Goal: Task Accomplishment & Management: Use online tool/utility

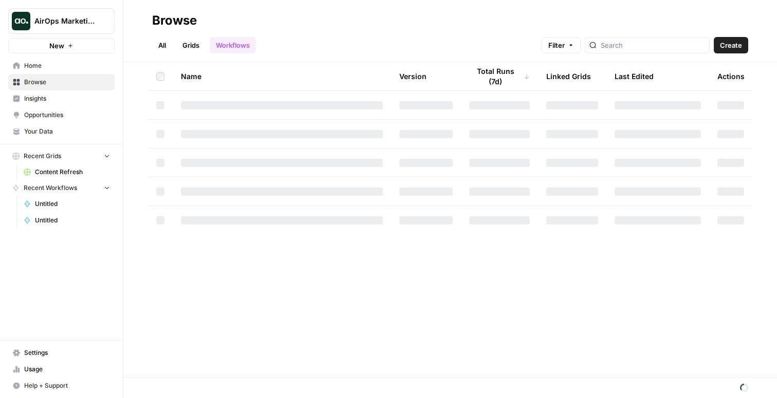
click at [77, 24] on span "AirOps Marketing" at bounding box center [65, 21] width 62 height 10
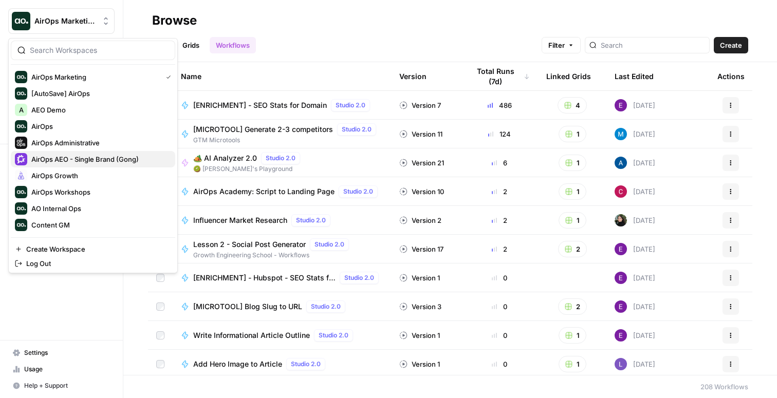
click at [90, 158] on span "AirOps AEO - Single Brand (Gong)" at bounding box center [99, 159] width 136 height 10
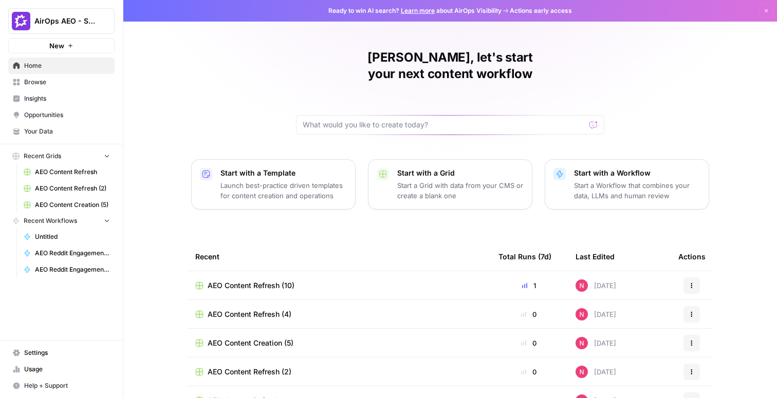
click at [41, 103] on span "Insights" at bounding box center [67, 98] width 86 height 9
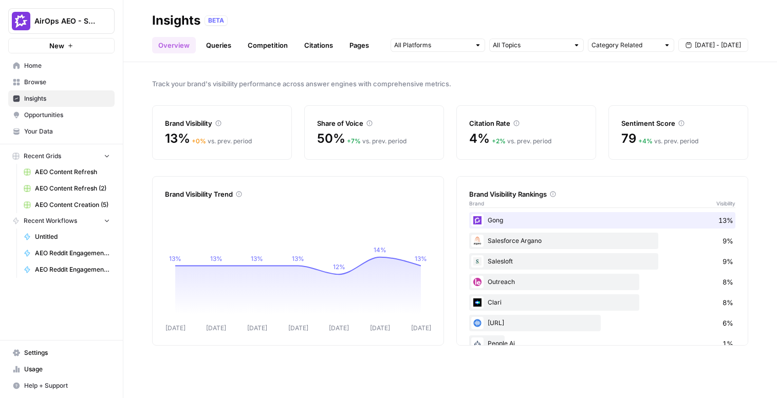
click at [224, 44] on link "Queries" at bounding box center [218, 45] width 37 height 16
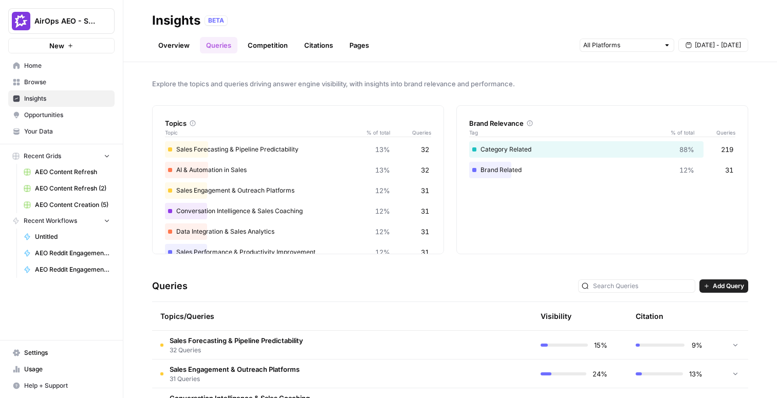
click at [65, 119] on span "Opportunities" at bounding box center [67, 114] width 86 height 9
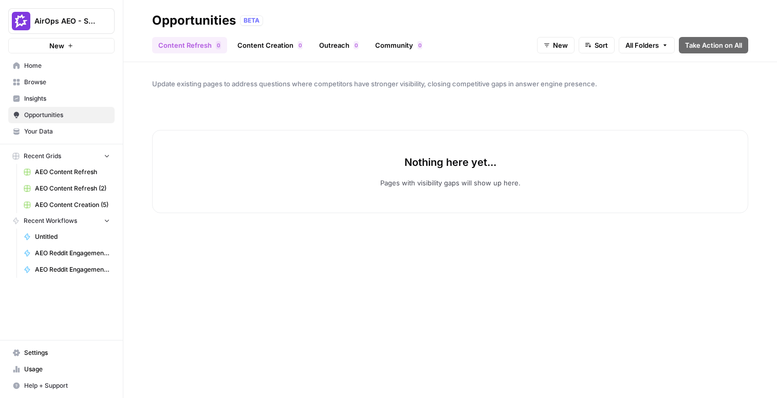
click at [261, 40] on link "Content Creation 0" at bounding box center [270, 45] width 78 height 16
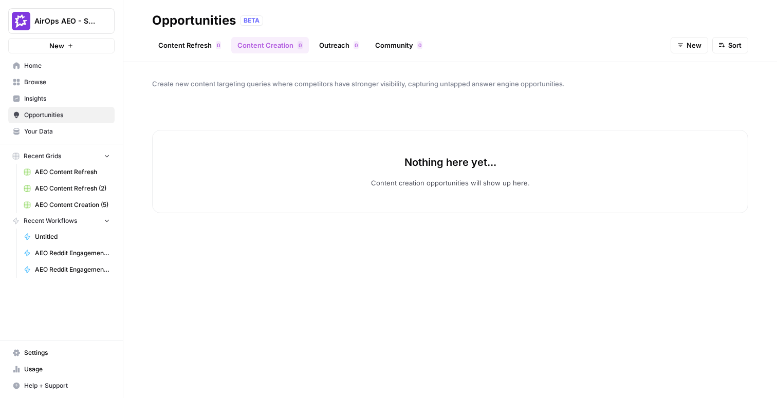
click at [57, 97] on span "Insights" at bounding box center [67, 98] width 86 height 9
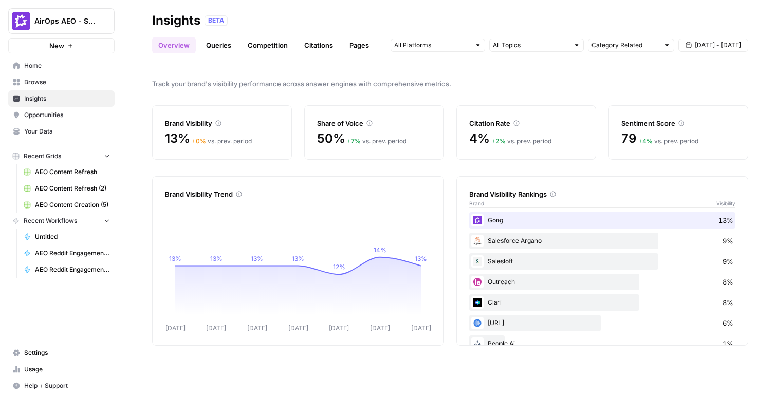
click at [226, 46] on link "Queries" at bounding box center [218, 45] width 37 height 16
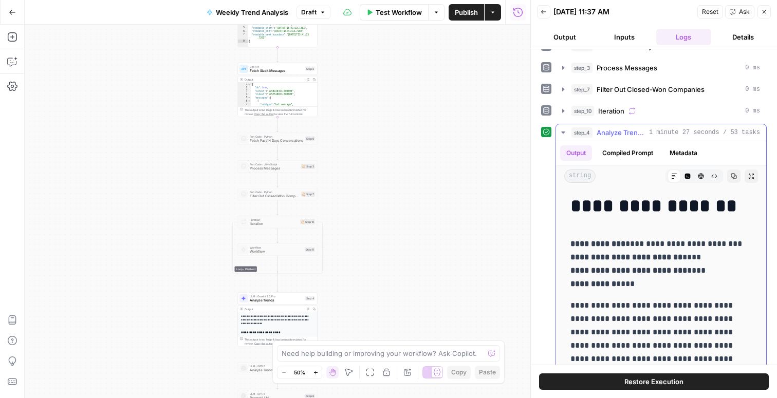
scroll to position [64, 0]
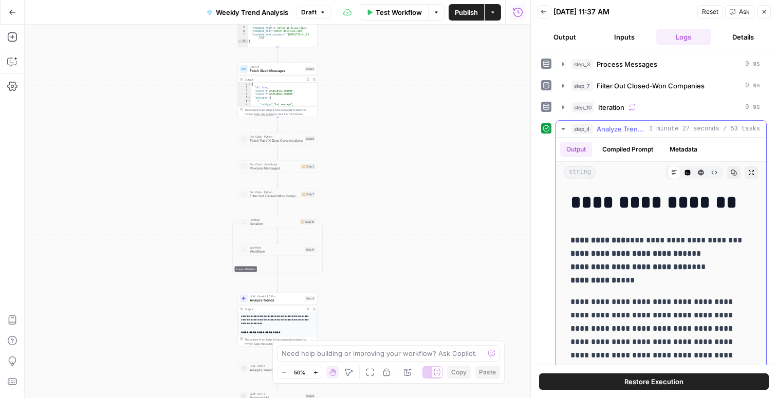
click at [559, 129] on icon "button" at bounding box center [563, 129] width 8 height 8
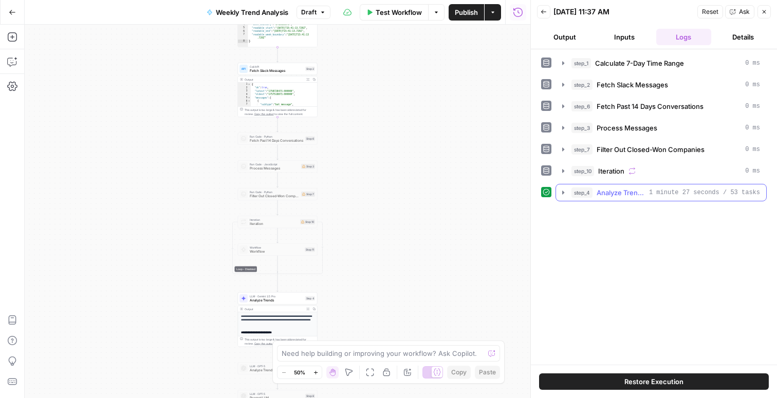
click at [564, 194] on icon "button" at bounding box center [563, 193] width 8 height 8
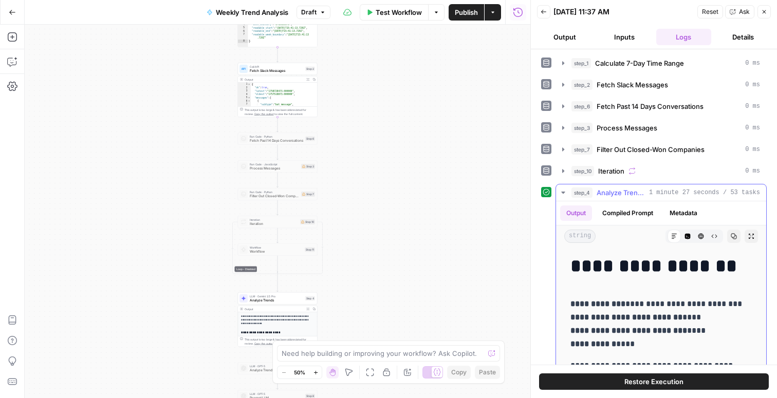
click at [577, 266] on h1 "**********" at bounding box center [660, 266] width 181 height 22
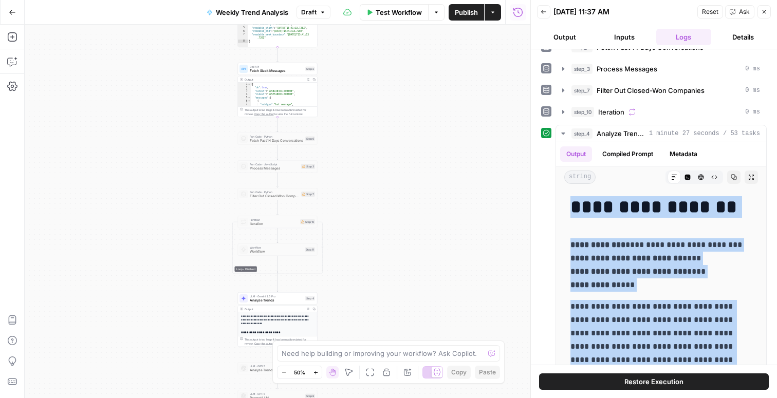
scroll to position [93, 0]
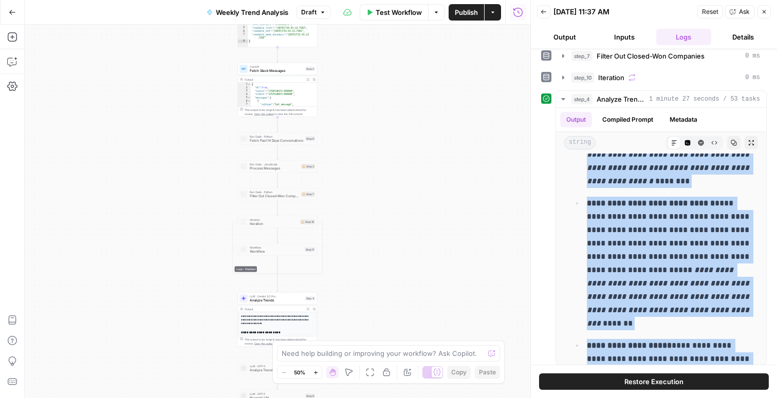
drag, startPoint x: 571, startPoint y: 266, endPoint x: 626, endPoint y: 392, distance: 138.3
click at [626, 392] on div "**********" at bounding box center [654, 223] width 246 height 349
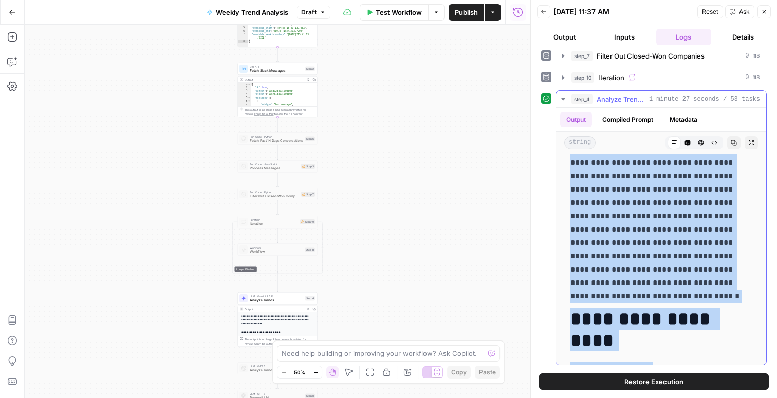
scroll to position [0, 0]
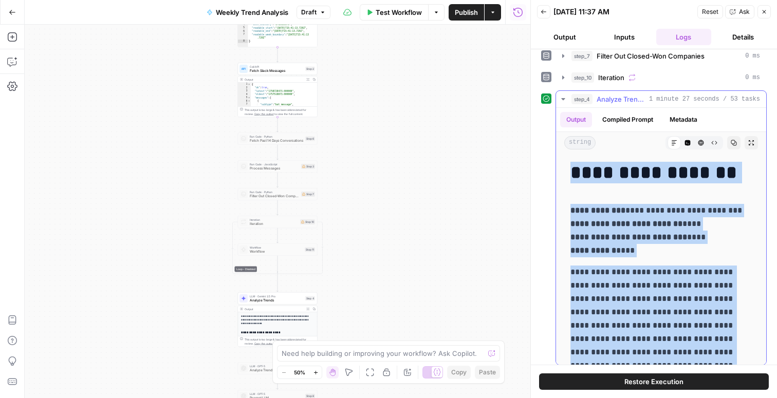
click at [627, 213] on p "**********" at bounding box center [660, 230] width 181 height 53
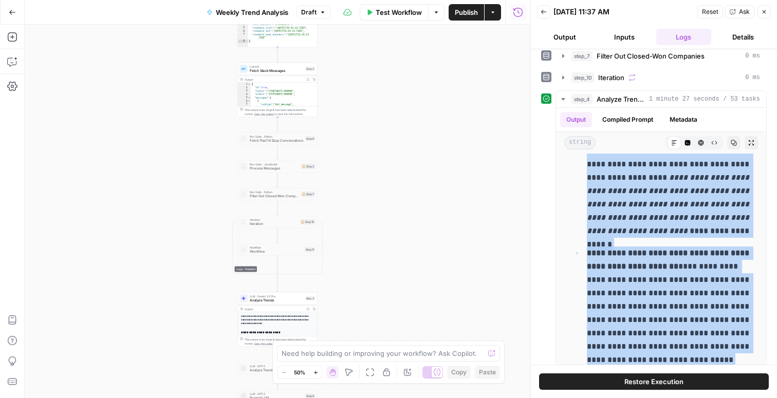
scroll to position [99, 0]
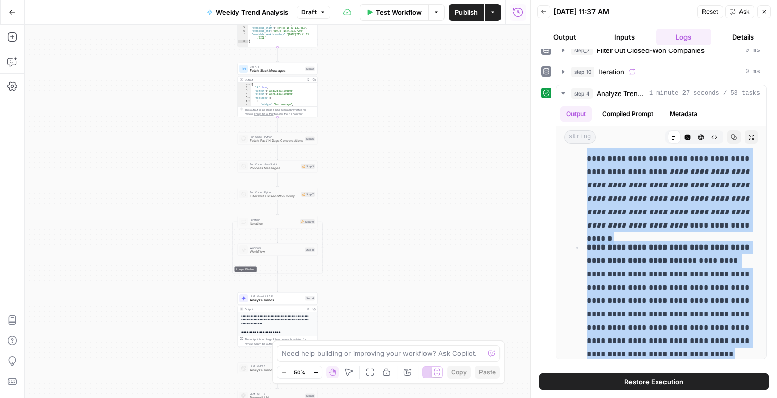
drag, startPoint x: 570, startPoint y: 171, endPoint x: 732, endPoint y: 370, distance: 256.3
click at [732, 370] on div "**********" at bounding box center [654, 223] width 246 height 349
copy div "**********"
click at [667, 201] on em "**********" at bounding box center [669, 198] width 164 height 61
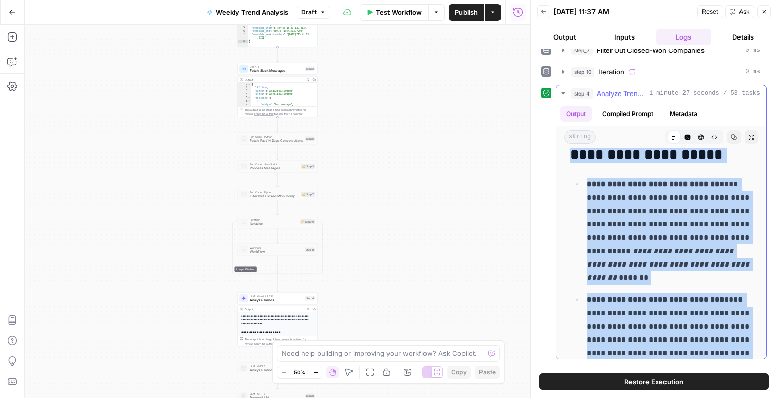
scroll to position [7954, 0]
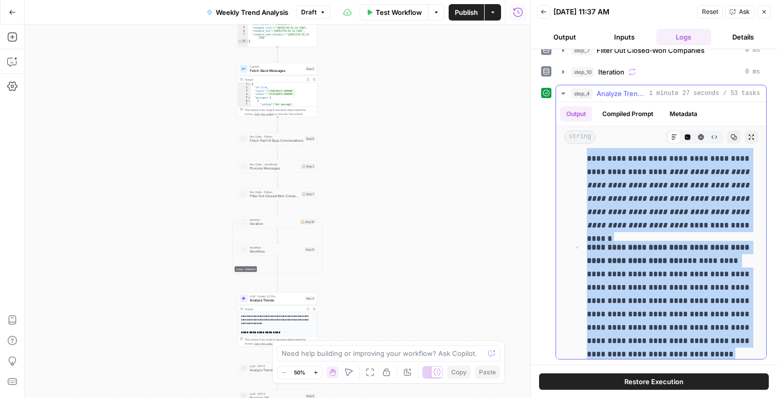
click at [560, 92] on icon "button" at bounding box center [563, 93] width 8 height 8
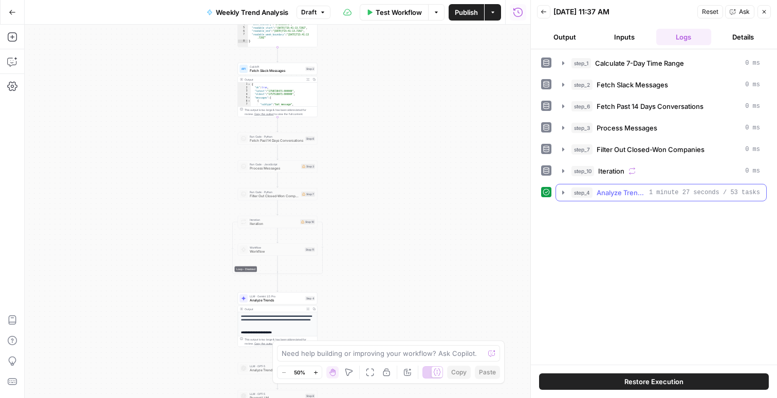
click at [580, 196] on span "step_4" at bounding box center [581, 192] width 21 height 10
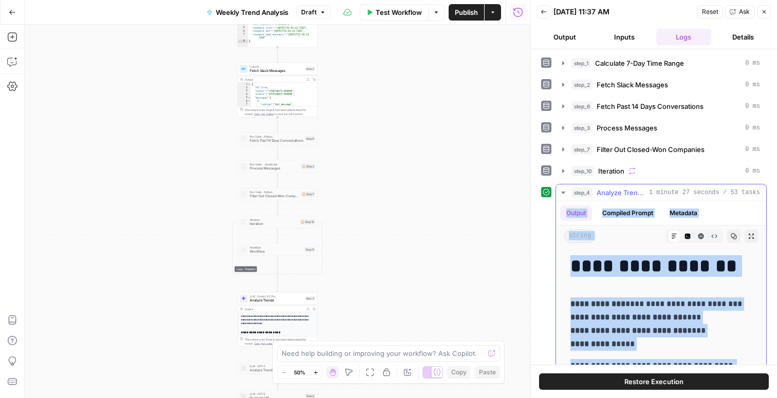
click at [563, 194] on icon "button" at bounding box center [563, 193] width 8 height 8
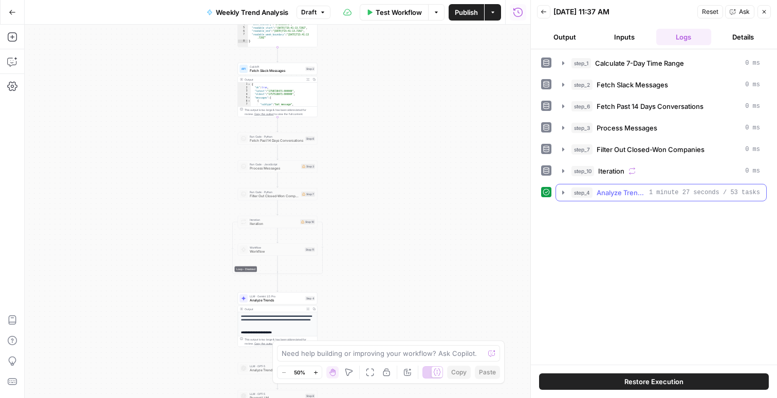
click at [656, 190] on span "1 minute 27 seconds / 53 tasks" at bounding box center [704, 192] width 111 height 9
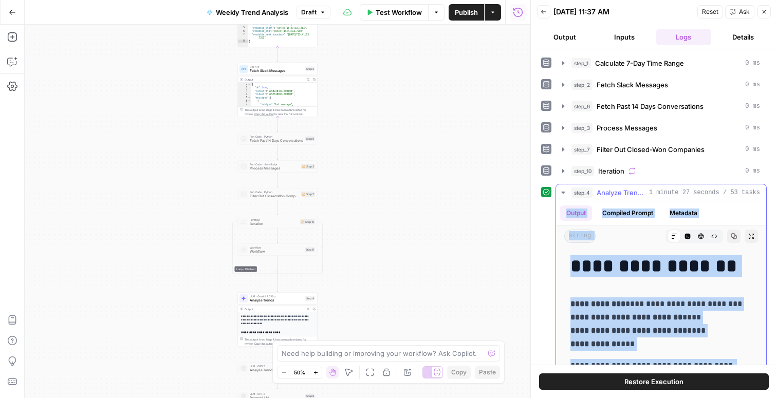
click at [575, 211] on button "Output" at bounding box center [576, 212] width 32 height 15
click at [584, 215] on button "Output" at bounding box center [576, 212] width 32 height 15
click at [542, 190] on div at bounding box center [546, 192] width 10 height 10
click at [544, 193] on icon at bounding box center [545, 192] width 7 height 7
click at [562, 193] on icon "button" at bounding box center [563, 193] width 4 height 2
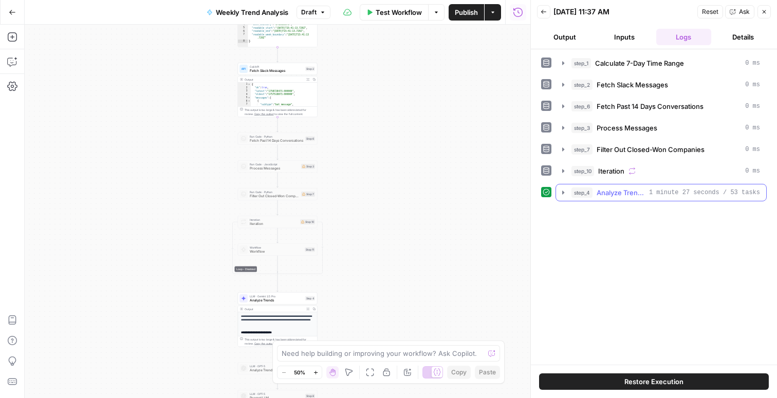
click at [562, 193] on icon "button" at bounding box center [563, 193] width 2 height 4
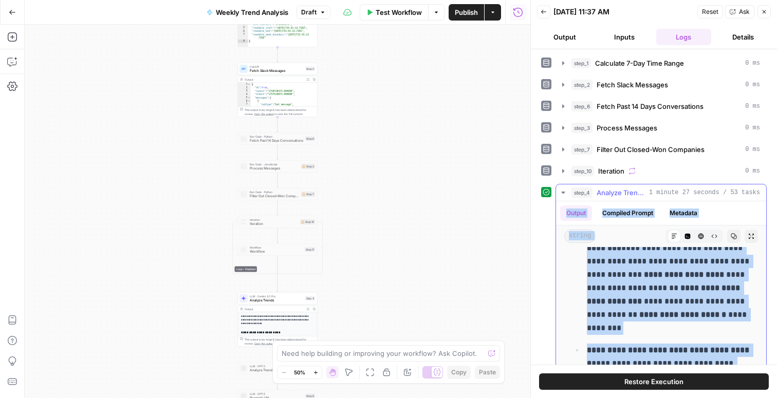
scroll to position [1825, 0]
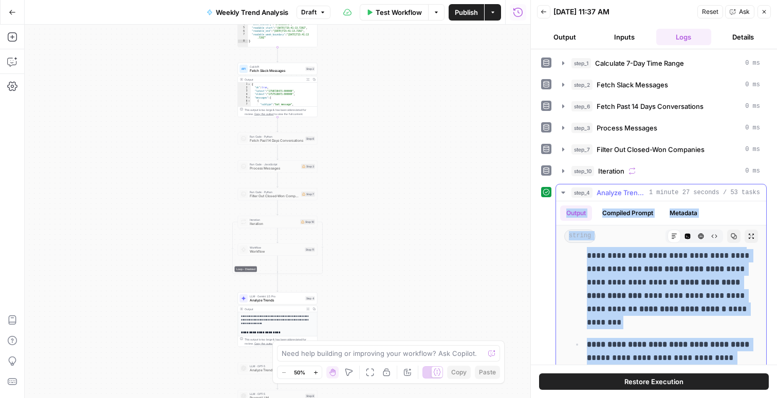
click at [565, 195] on icon "button" at bounding box center [563, 193] width 8 height 8
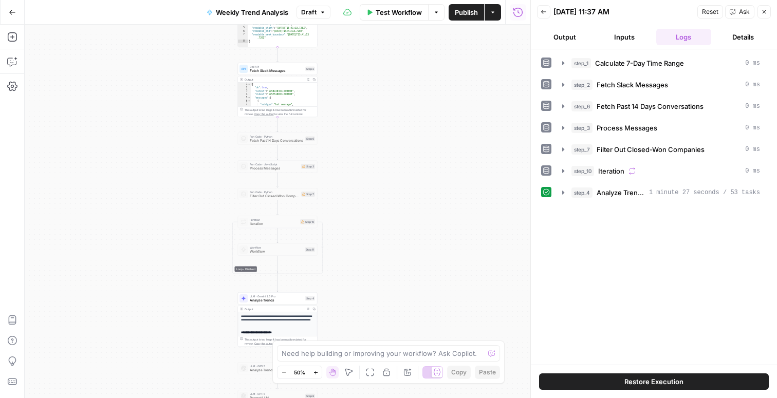
click at [579, 36] on button "Output" at bounding box center [564, 37] width 55 height 16
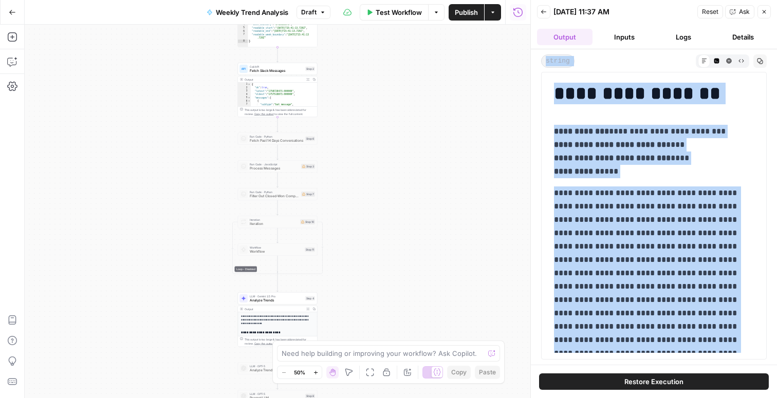
click at [688, 39] on button "Logs" at bounding box center [683, 37] width 55 height 16
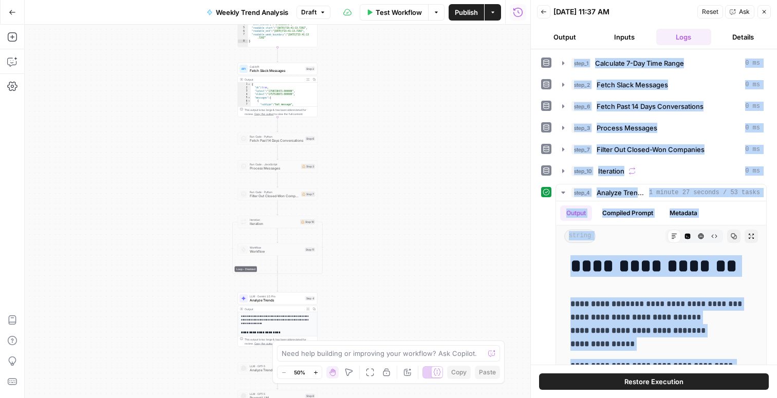
click at [557, 39] on button "Output" at bounding box center [564, 37] width 55 height 16
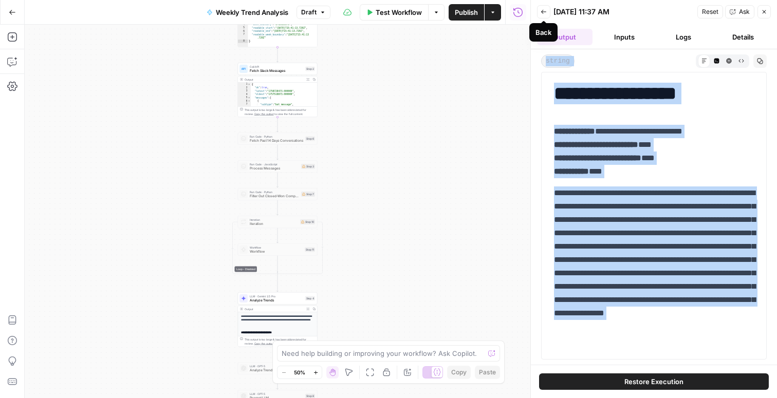
click at [704, 9] on span "Reset" at bounding box center [710, 11] width 16 height 9
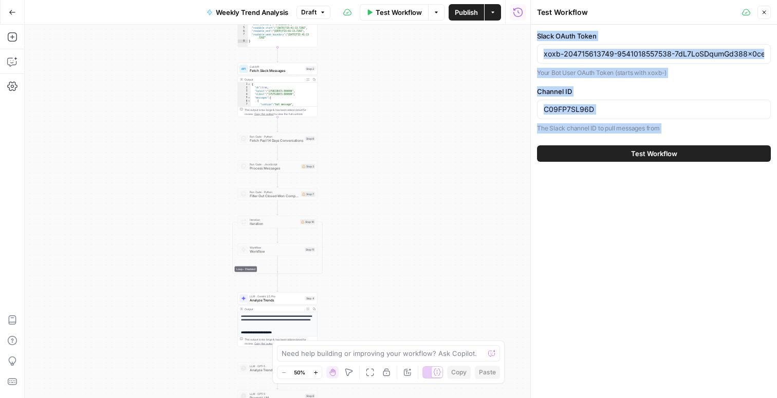
click at [688, 159] on button "Test Workflow" at bounding box center [654, 153] width 234 height 16
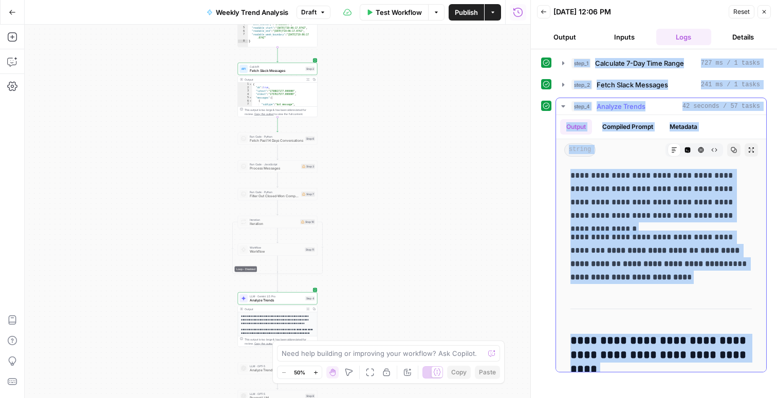
click at [618, 247] on strong "**********" at bounding box center [650, 251] width 87 height 8
drag, startPoint x: 696, startPoint y: 356, endPoint x: 558, endPoint y: 302, distance: 149.2
